Goal: Task Accomplishment & Management: Manage account settings

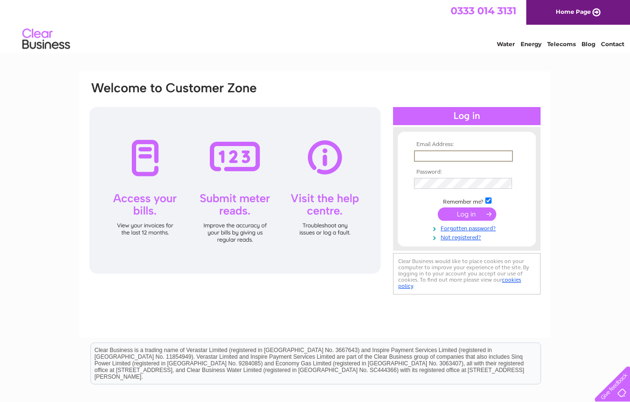
type input "[PERSON_NAME][EMAIL_ADDRESS][DOMAIN_NAME]"
click at [451, 211] on input "submit" at bounding box center [467, 213] width 59 height 13
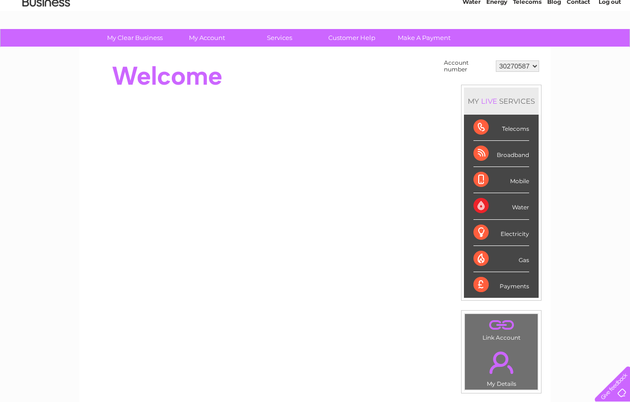
scroll to position [38, 0]
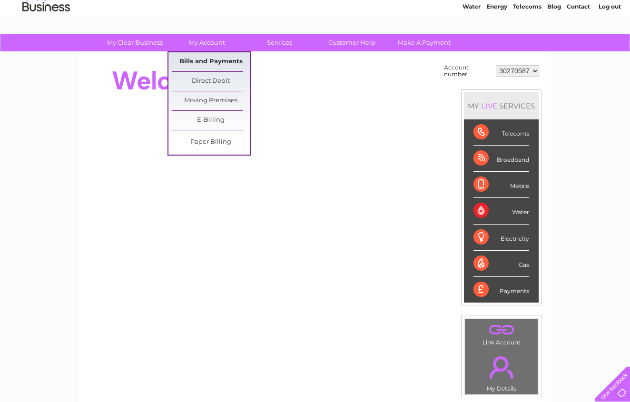
click at [217, 59] on link "Bills and Payments" at bounding box center [211, 61] width 79 height 19
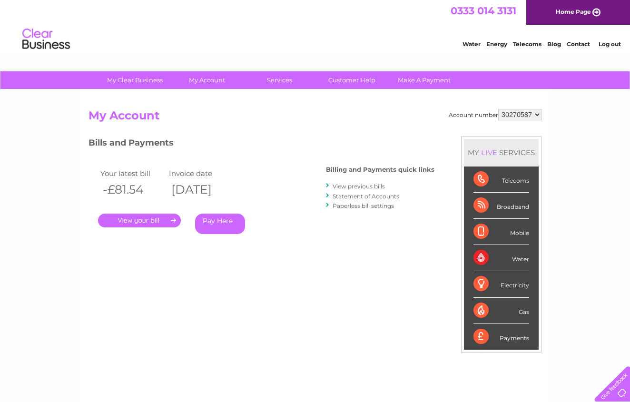
select select "30297444"
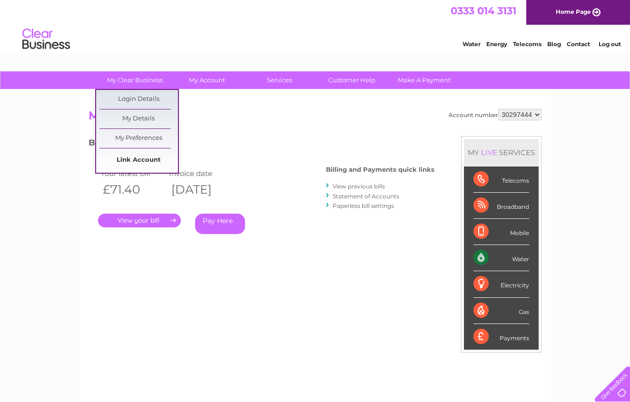
click at [143, 162] on link "Link Account" at bounding box center [138, 160] width 79 height 19
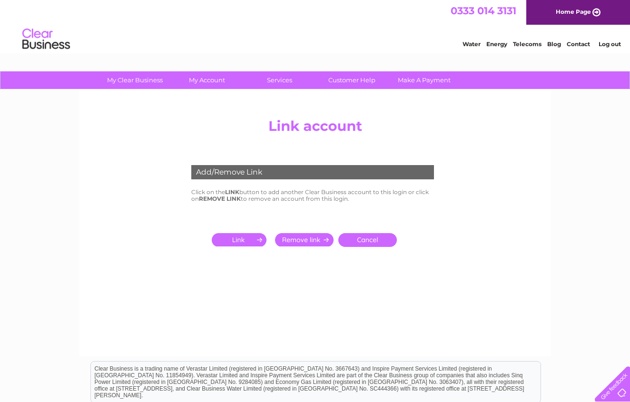
click at [237, 244] on input "submit" at bounding box center [241, 239] width 59 height 13
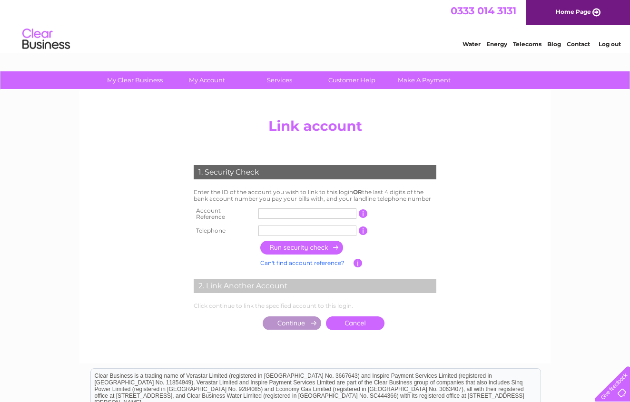
click at [272, 212] on input "text" at bounding box center [307, 213] width 98 height 10
click at [270, 226] on input "text" at bounding box center [307, 231] width 98 height 10
click at [282, 260] on link "Can't find account reference?" at bounding box center [302, 262] width 84 height 7
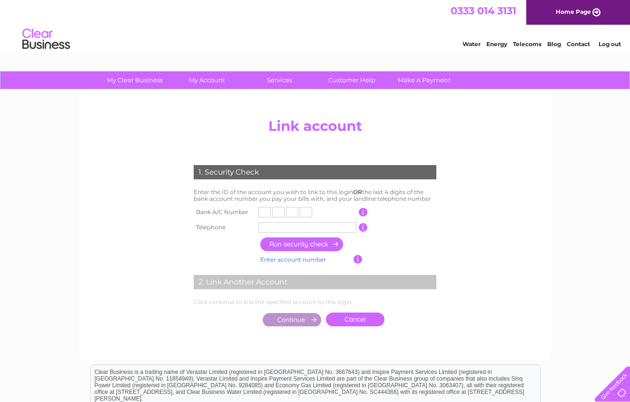
click at [266, 209] on input "text" at bounding box center [264, 212] width 12 height 10
